Goal: Use online tool/utility: Utilize a website feature to perform a specific function

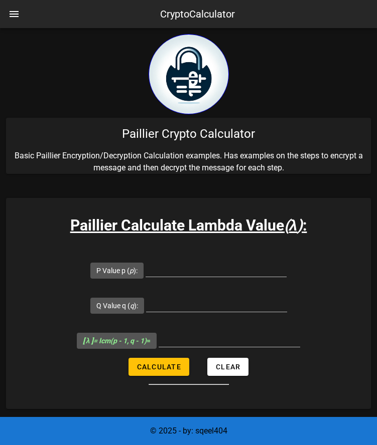
scroll to position [862, 0]
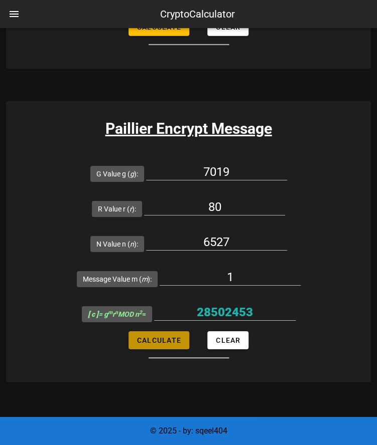
click at [167, 334] on button "Calculate" at bounding box center [158, 341] width 61 height 18
type input "28502453"
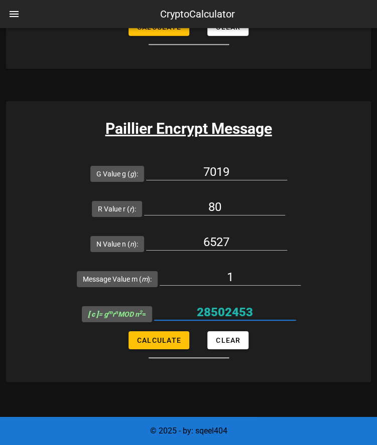
click at [247, 313] on input "28502453" at bounding box center [224, 312] width 141 height 16
click at [227, 197] on div "80" at bounding box center [214, 209] width 141 height 33
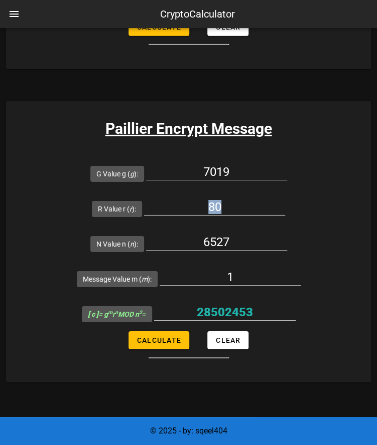
click at [227, 197] on div "80" at bounding box center [214, 209] width 141 height 33
click at [222, 203] on input "80" at bounding box center [214, 207] width 141 height 16
type input "79"
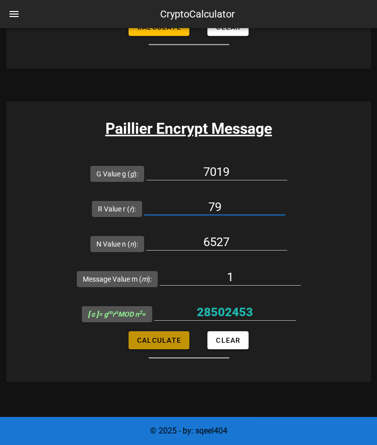
click at [165, 339] on span "Calculate" at bounding box center [158, 341] width 45 height 8
type input "31639803"
click at [251, 306] on input "31639803" at bounding box center [224, 312] width 141 height 16
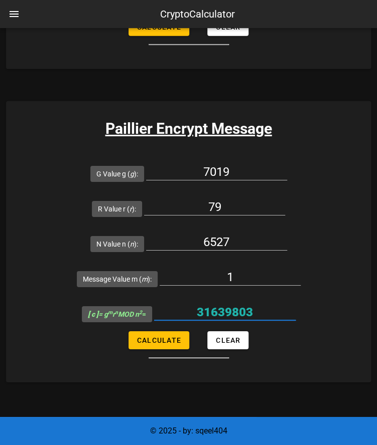
click at [251, 306] on input "31639803" at bounding box center [224, 312] width 141 height 16
click at [245, 207] on input "79" at bounding box center [214, 207] width 141 height 16
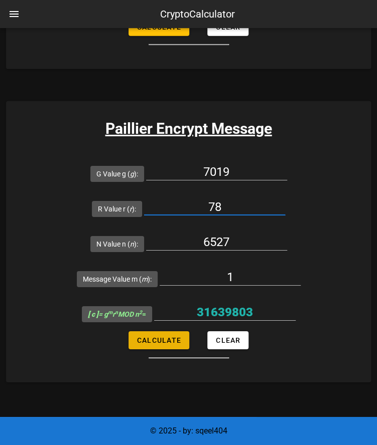
type input "78"
click at [168, 333] on button "Calculate" at bounding box center [158, 341] width 61 height 18
type input "35591"
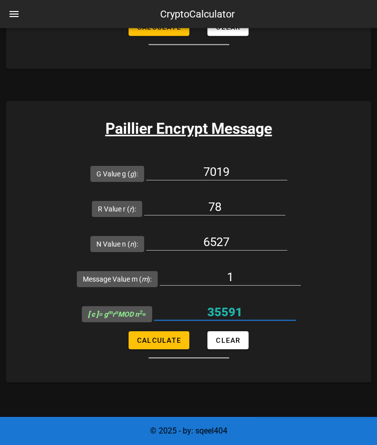
click at [239, 313] on input "35591" at bounding box center [224, 312] width 141 height 16
click at [246, 266] on div "1" at bounding box center [230, 279] width 141 height 33
click at [242, 274] on input "1" at bounding box center [230, 277] width 141 height 16
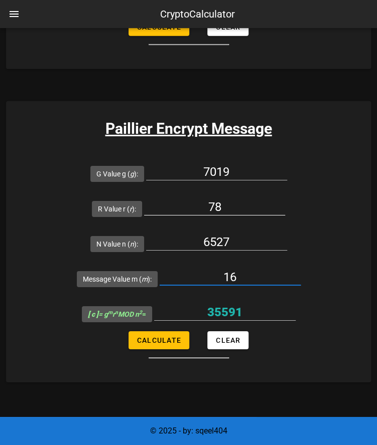
type input "16"
click at [233, 204] on input "78" at bounding box center [214, 207] width 141 height 16
type input "77"
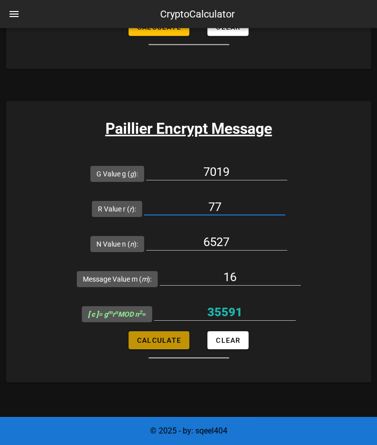
click at [172, 340] on span "Calculate" at bounding box center [158, 341] width 45 height 8
type input "30448834"
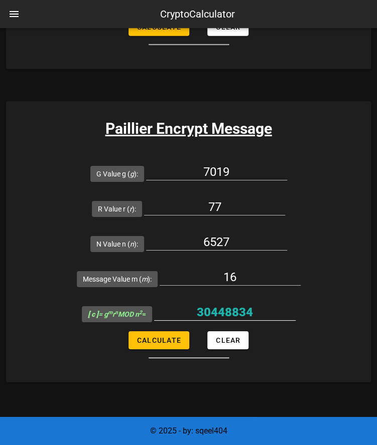
click at [229, 311] on input "30448834" at bounding box center [224, 312] width 141 height 16
click at [237, 209] on input "77" at bounding box center [214, 207] width 141 height 16
type input "76"
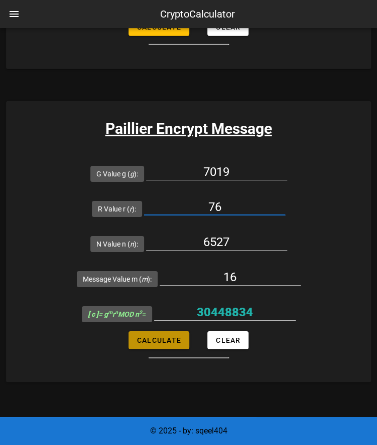
click at [174, 342] on span "Calculate" at bounding box center [158, 341] width 45 height 8
type input "22037180"
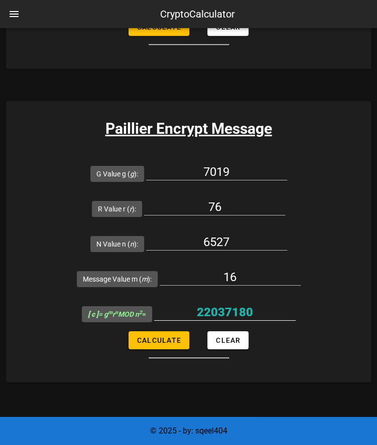
click at [236, 312] on input "22037180" at bounding box center [224, 312] width 141 height 16
click at [236, 195] on div "76" at bounding box center [214, 209] width 141 height 33
click at [233, 199] on input "76" at bounding box center [214, 207] width 141 height 16
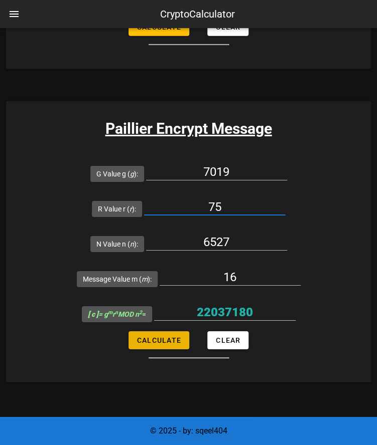
type input "75"
click at [178, 340] on span "Calculate" at bounding box center [158, 341] width 45 height 8
type input "35730009"
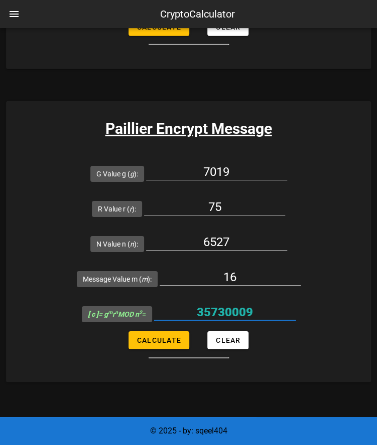
click at [236, 304] on input "35730009" at bounding box center [224, 312] width 141 height 16
click at [236, 210] on input "75" at bounding box center [214, 207] width 141 height 16
type input "74"
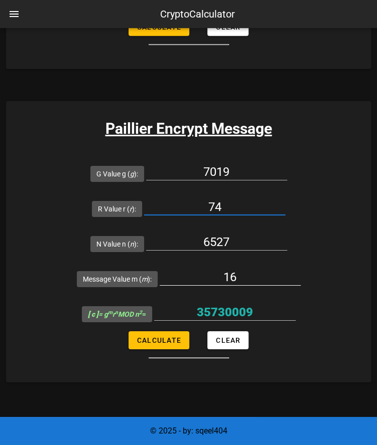
click at [243, 273] on input "16" at bounding box center [230, 277] width 141 height 16
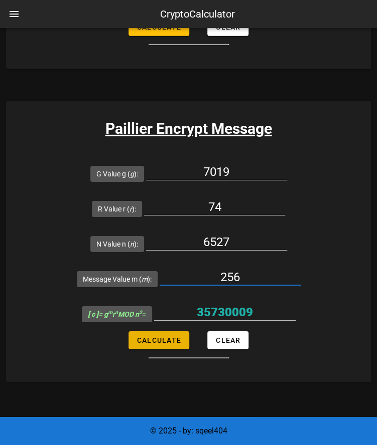
type input "256"
click at [158, 337] on span "Calculate" at bounding box center [158, 341] width 45 height 8
type input "5713316"
click at [231, 306] on input "5713316" at bounding box center [224, 312] width 141 height 16
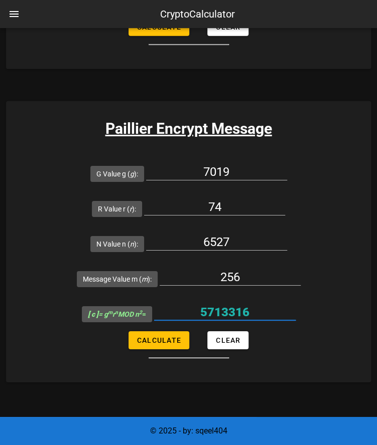
click at [231, 306] on input "5713316" at bounding box center [224, 312] width 141 height 16
click at [245, 195] on div "74" at bounding box center [214, 209] width 141 height 33
click at [245, 199] on input "74" at bounding box center [214, 207] width 141 height 16
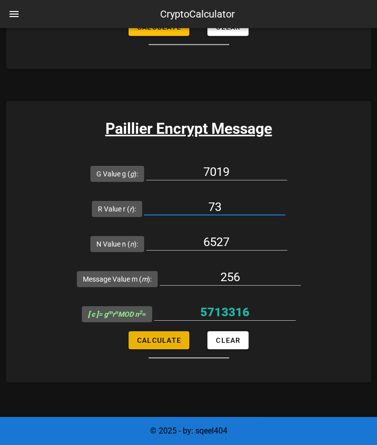
type input "73"
click at [164, 339] on span "Calculate" at bounding box center [158, 341] width 45 height 8
type input "26435665"
click at [222, 316] on input "26435665" at bounding box center [224, 312] width 141 height 16
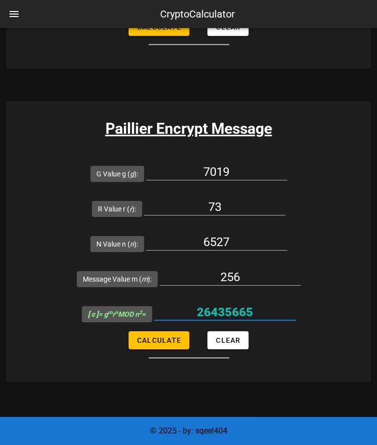
click at [222, 316] on input "26435665" at bounding box center [224, 312] width 141 height 16
click at [233, 209] on input "73" at bounding box center [214, 207] width 141 height 16
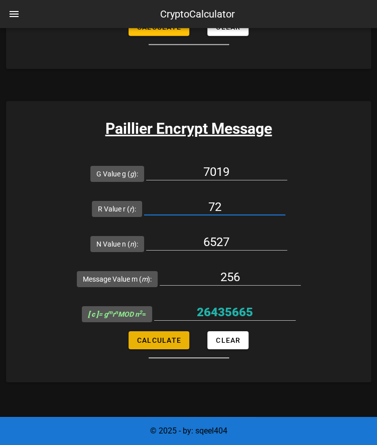
type input "72"
click at [168, 342] on span "Calculate" at bounding box center [158, 341] width 45 height 8
type input "6155676"
click at [246, 306] on input "6155676" at bounding box center [224, 312] width 141 height 16
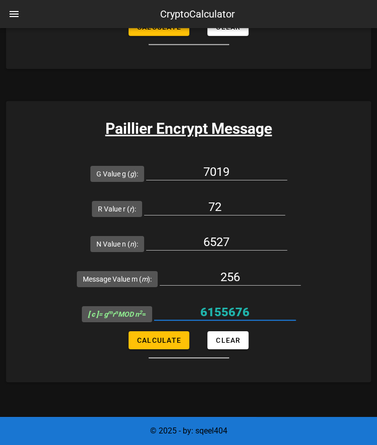
click at [246, 306] on input "6155676" at bounding box center [224, 312] width 141 height 16
click at [225, 205] on input "72" at bounding box center [214, 207] width 141 height 16
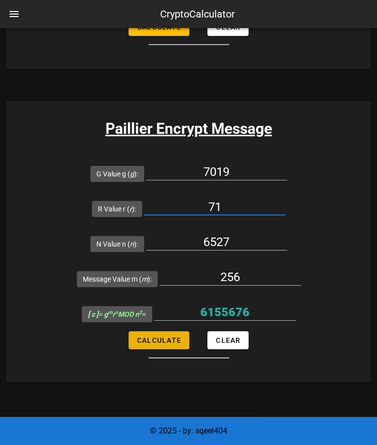
type input "71"
click at [174, 346] on button "Calculate" at bounding box center [158, 341] width 61 height 18
click at [230, 309] on input "22787030" at bounding box center [224, 312] width 141 height 16
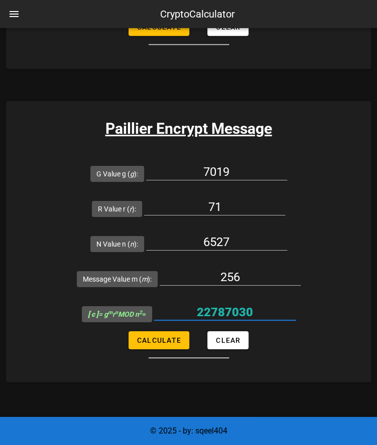
click at [230, 309] on input "22787030" at bounding box center [224, 312] width 141 height 16
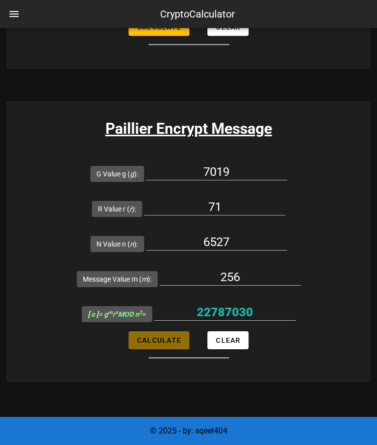
click at [167, 341] on span "Calculate" at bounding box center [158, 341] width 45 height 8
type input "22787030"
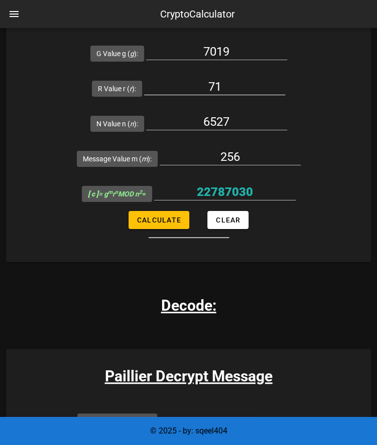
scroll to position [981, 0]
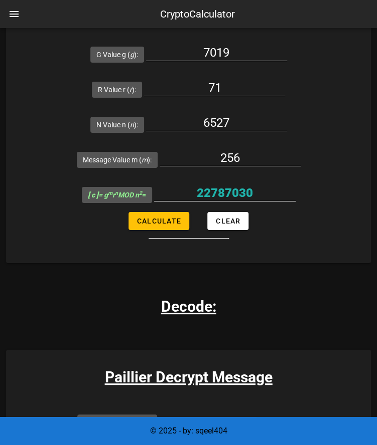
click at [237, 188] on input "22787030" at bounding box center [224, 193] width 141 height 16
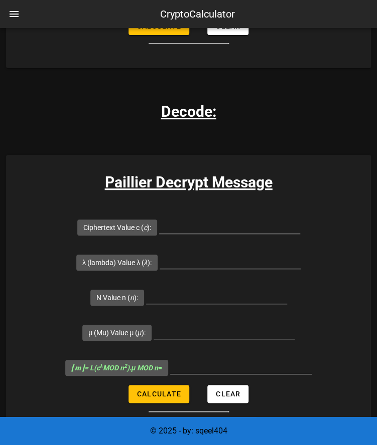
scroll to position [1177, 0]
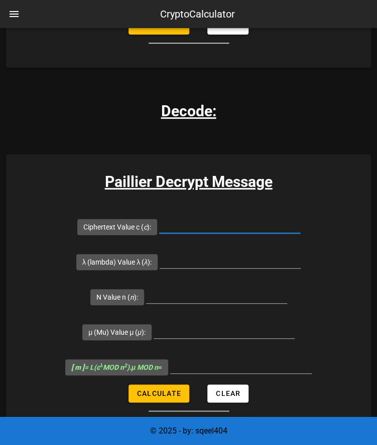
click at [207, 221] on input "Ciphertext Value c ( c ):" at bounding box center [229, 225] width 141 height 16
paste input "22787030"
type input "22787030"
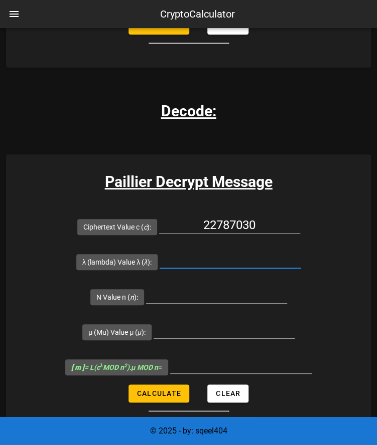
click at [249, 252] on input "λ (lambda) Value λ ( λ ):" at bounding box center [230, 260] width 141 height 16
type input "3180"
click at [220, 292] on input "N Value n ( n ):" at bounding box center [216, 295] width 141 height 16
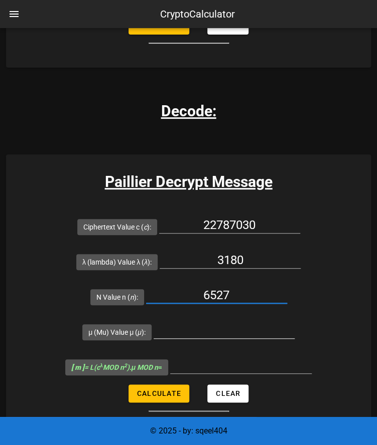
type input "6527"
click at [214, 332] on input "μ (Mu) Value μ ( μ ):" at bounding box center [223, 331] width 141 height 16
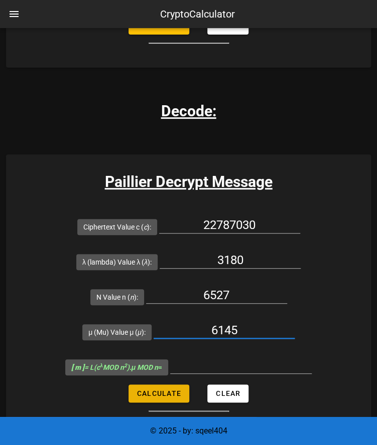
type input "6145"
click at [160, 395] on span "Calculate" at bounding box center [158, 394] width 45 height 8
type input "256"
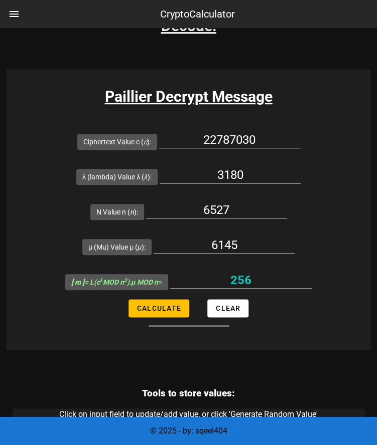
scroll to position [1264, 0]
